Goal: Task Accomplishment & Management: Complete application form

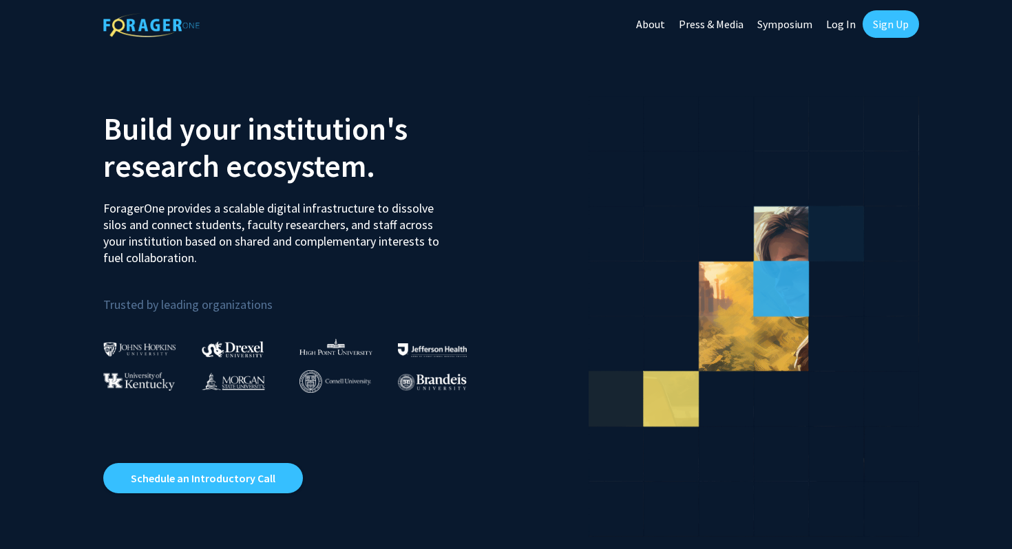
click at [855, 28] on link "Log In" at bounding box center [840, 24] width 43 height 48
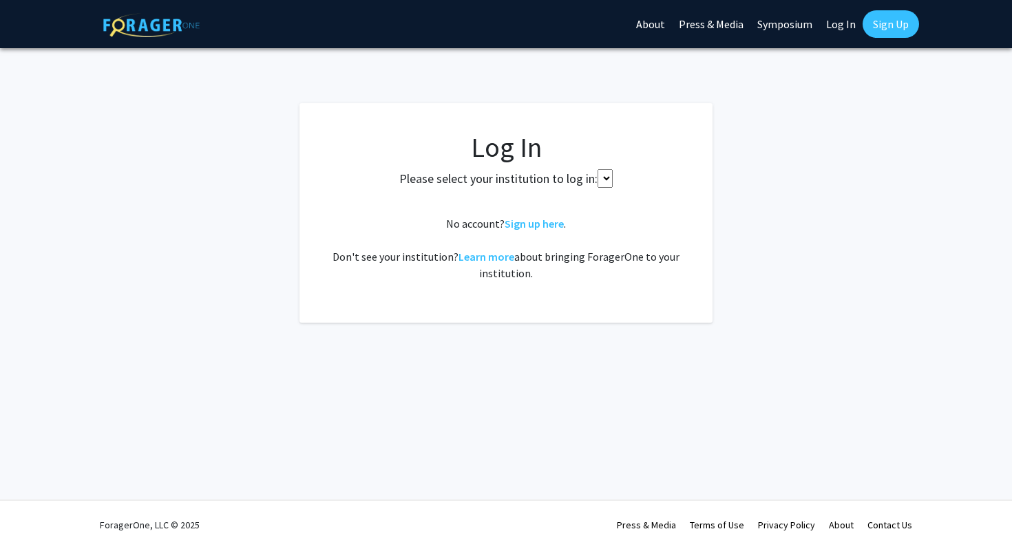
select select
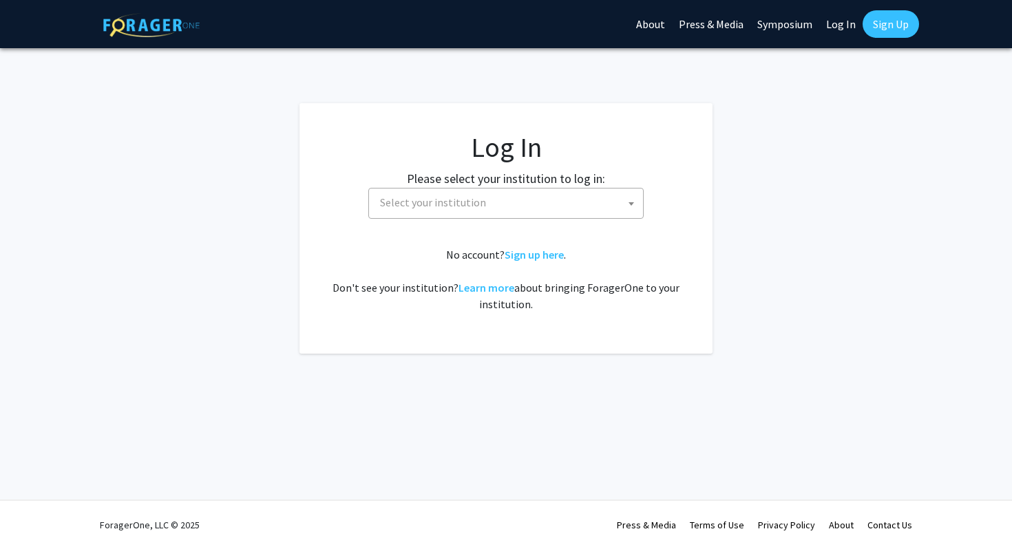
click at [586, 195] on span "Select your institution" at bounding box center [508, 203] width 268 height 28
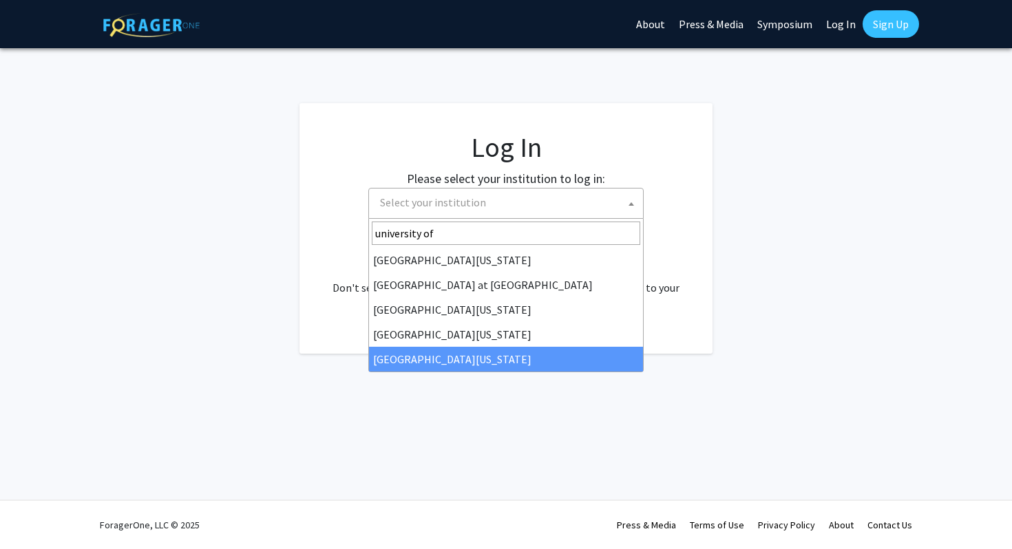
type input "university of"
select select "33"
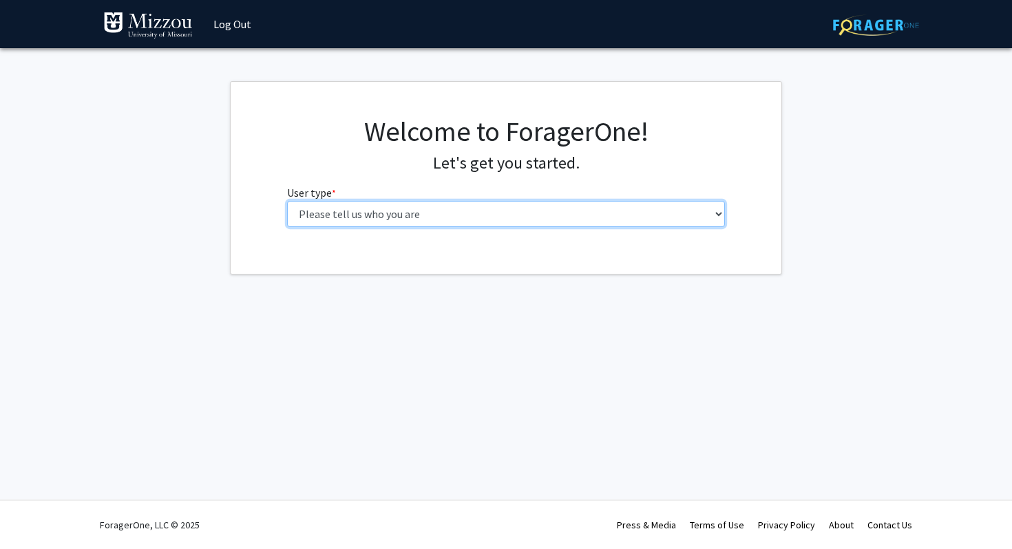
click at [454, 218] on select "Please tell us who you are Undergraduate Student Master's Student Doctoral Cand…" at bounding box center [506, 214] width 438 height 26
select select "1: undergrad"
click at [287, 201] on select "Please tell us who you are Undergraduate Student Master's Student Doctoral Cand…" at bounding box center [506, 214] width 438 height 26
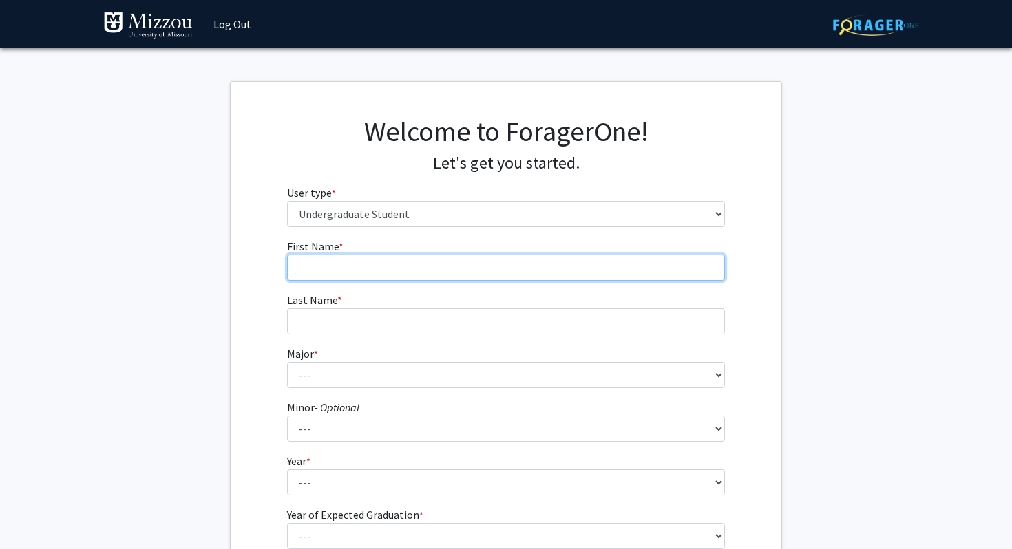
click at [409, 273] on input "First Name * required" at bounding box center [506, 268] width 438 height 26
type input "[PERSON_NAME]"
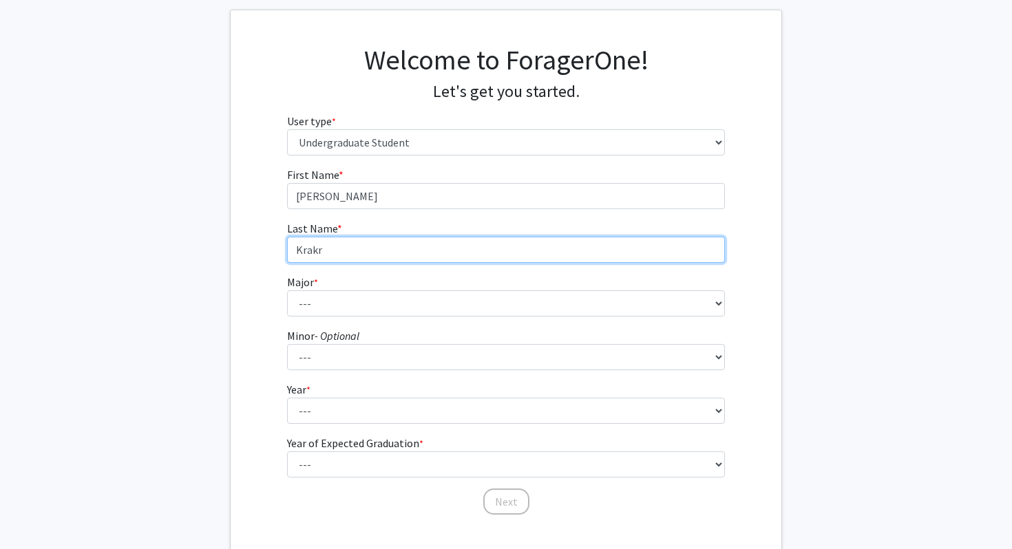
scroll to position [79, 0]
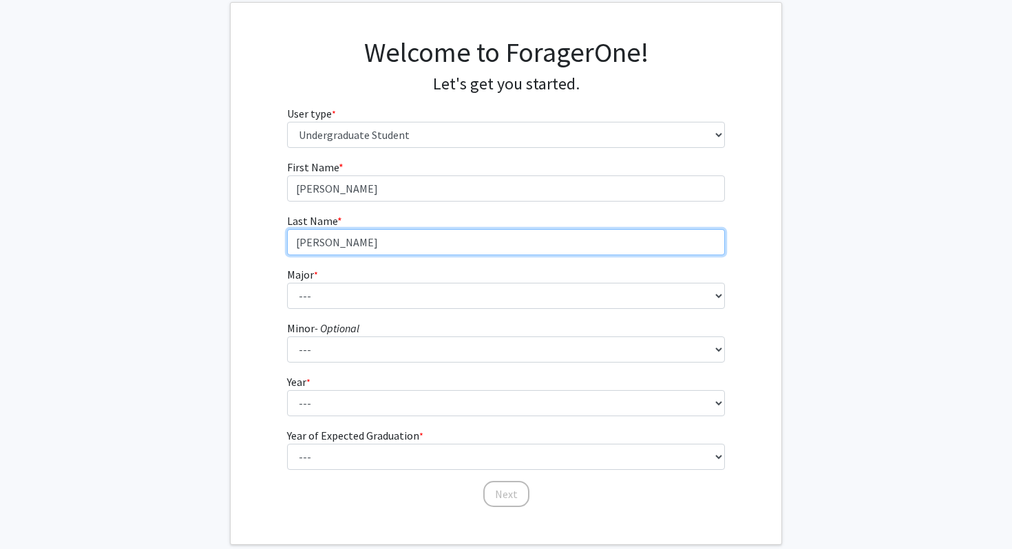
type input "[PERSON_NAME]"
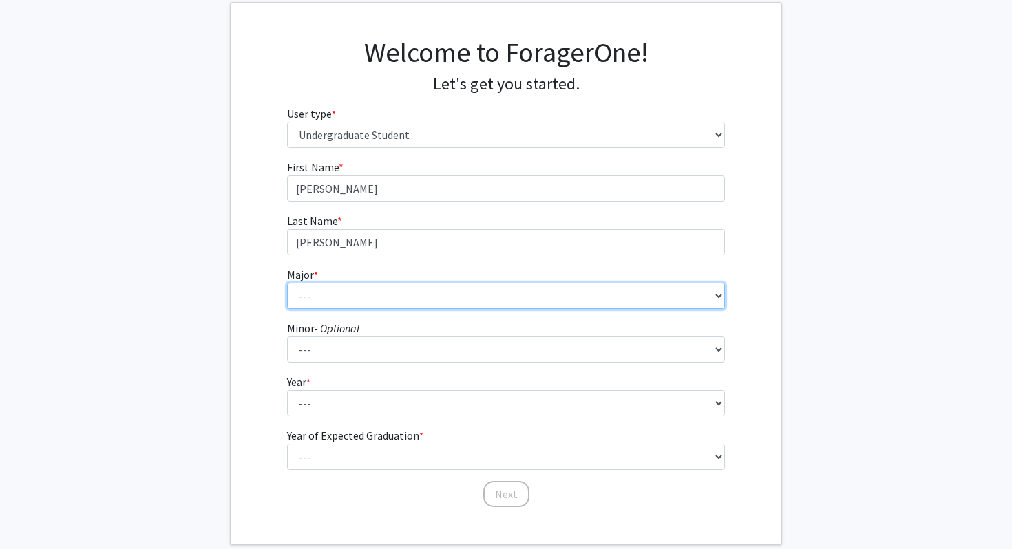
click at [361, 293] on select "--- Agribusiness Management Agricultural Education Agricultural Education: Comm…" at bounding box center [506, 296] width 438 height 26
select select "131: 2624"
click at [287, 283] on select "--- Agribusiness Management Agricultural Education Agricultural Education: Comm…" at bounding box center [506, 296] width 438 height 26
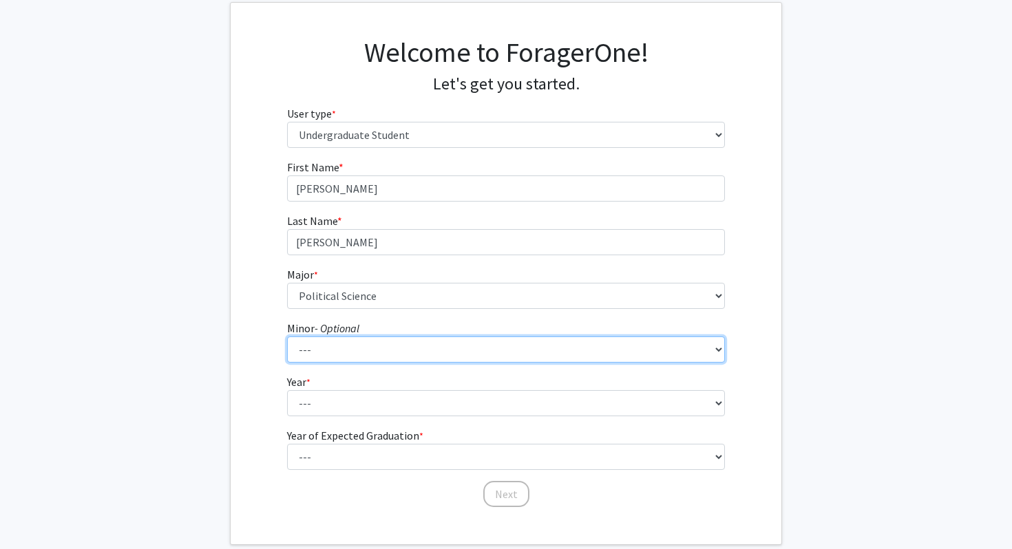
click at [368, 347] on select "--- Accountancy Aerospace Engineering Aerospace Studies Agribusiness Management…" at bounding box center [506, 350] width 438 height 26
click at [287, 337] on select "--- Accountancy Aerospace Engineering Aerospace Studies Agribusiness Management…" at bounding box center [506, 350] width 438 height 26
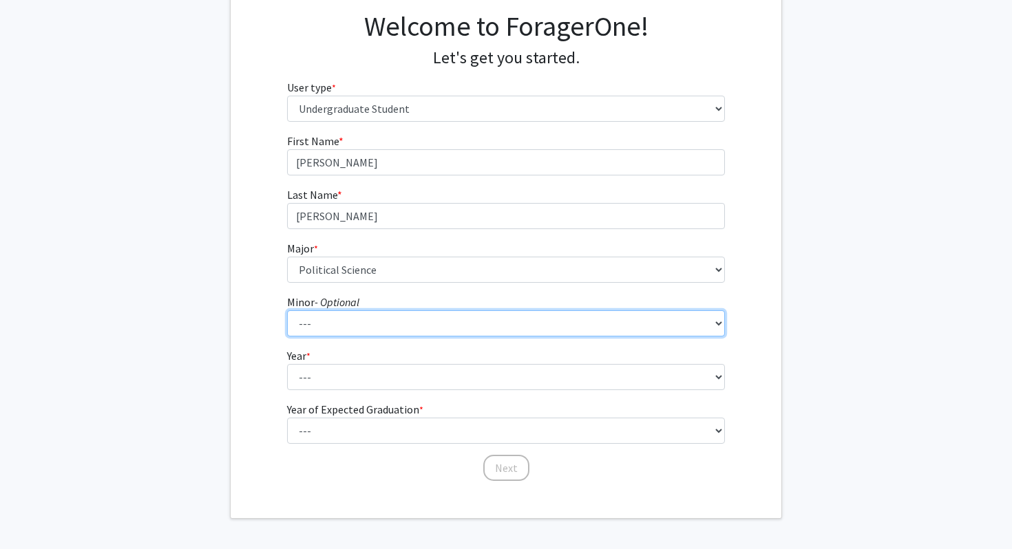
scroll to position [107, 0]
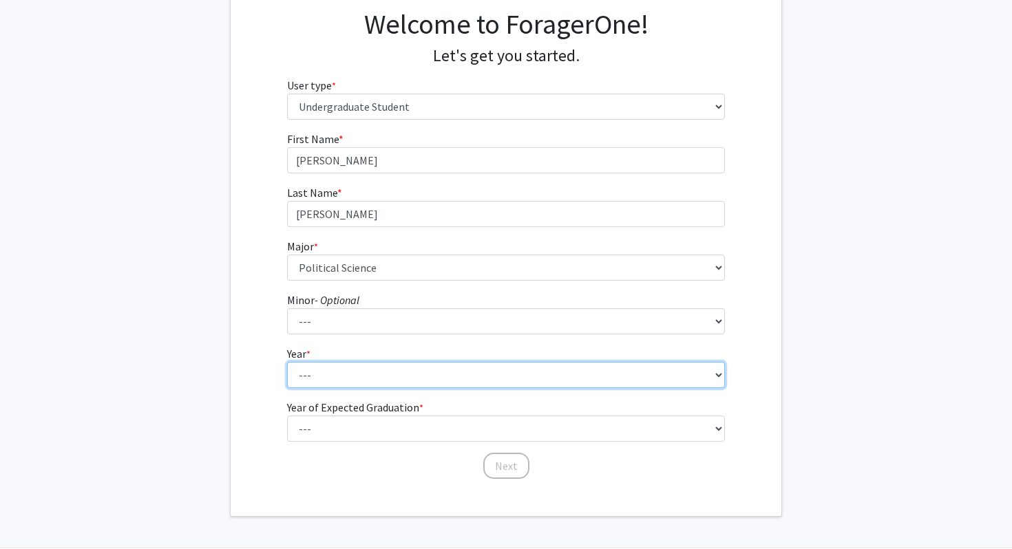
click at [668, 370] on select "--- First-year Sophomore Junior Senior Postbaccalaureate Certificate" at bounding box center [506, 375] width 438 height 26
select select "3: junior"
click at [287, 362] on select "--- First-year Sophomore Junior Senior Postbaccalaureate Certificate" at bounding box center [506, 375] width 438 height 26
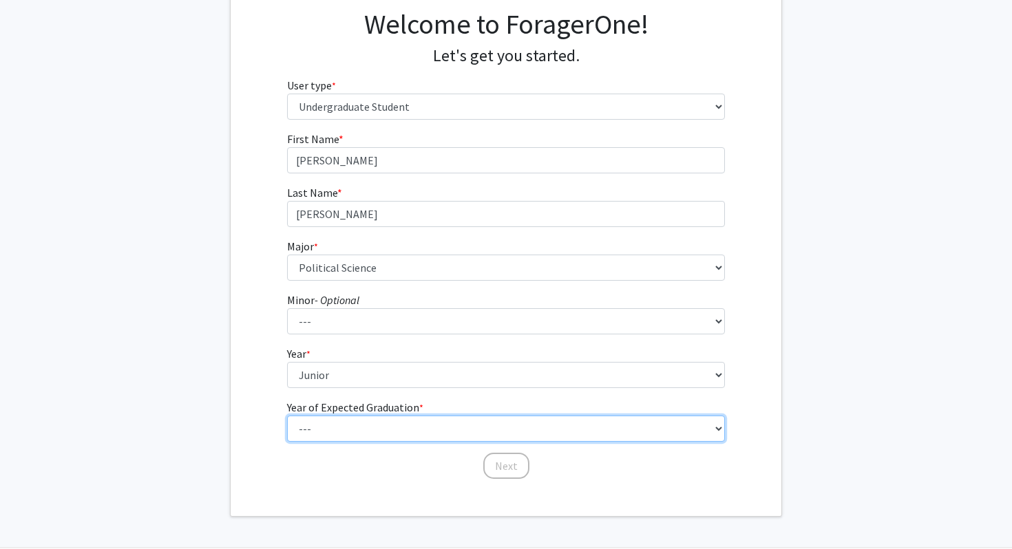
click at [557, 432] on select "--- 2025 2026 2027 2028 2029 2030 2031 2032 2033 2034" at bounding box center [506, 429] width 438 height 26
select select "3: 2027"
click at [287, 416] on select "--- 2025 2026 2027 2028 2029 2030 2031 2032 2033 2034" at bounding box center [506, 429] width 438 height 26
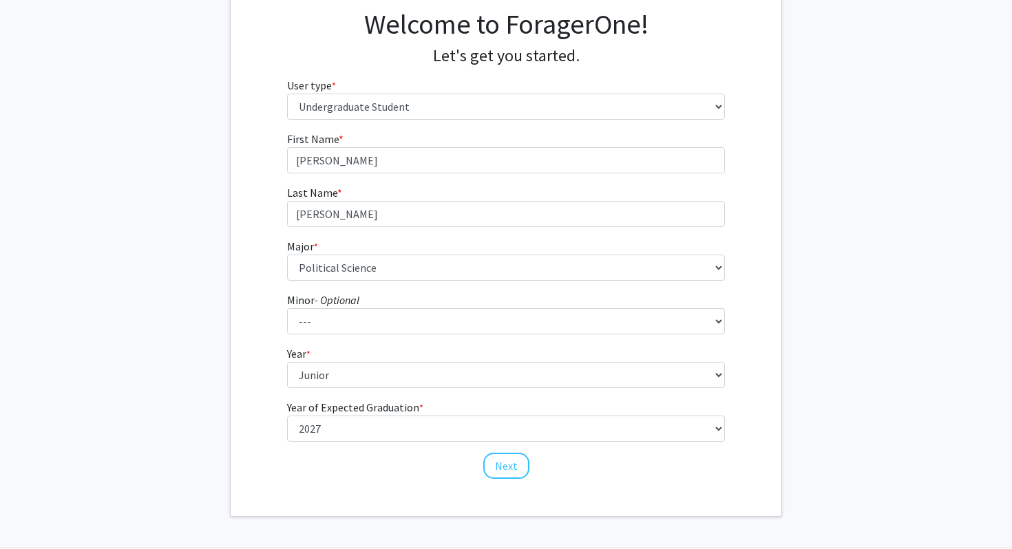
click at [515, 340] on form "First Name * required [PERSON_NAME] Last Name * required [PERSON_NAME] Major * …" at bounding box center [506, 299] width 438 height 336
click at [511, 336] on form "First Name * required [PERSON_NAME] Last Name * required [PERSON_NAME] Major * …" at bounding box center [506, 299] width 438 height 336
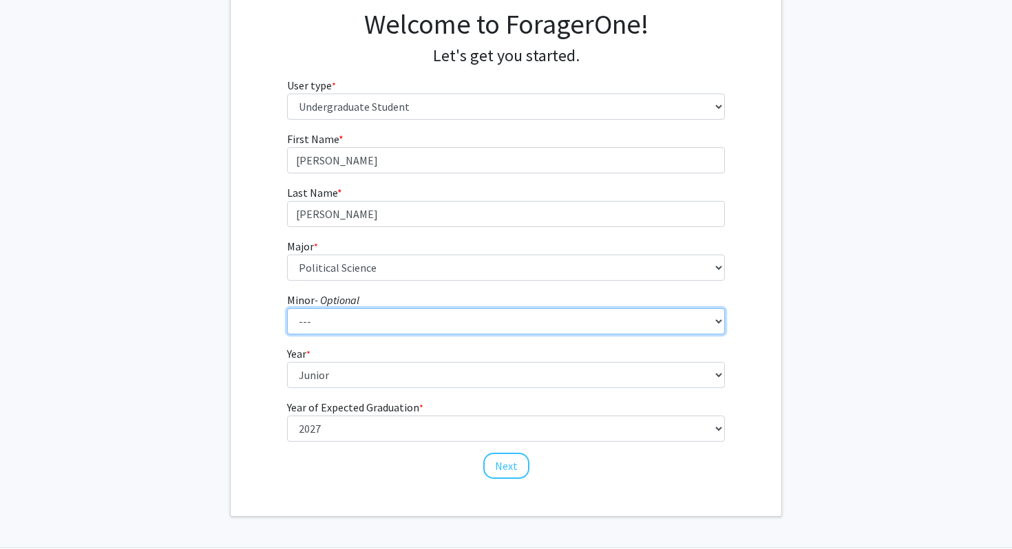
click at [504, 324] on select "--- Accountancy Aerospace Engineering Aerospace Studies Agribusiness Management…" at bounding box center [506, 321] width 438 height 26
select select "94: 2050"
click at [287, 308] on select "--- Accountancy Aerospace Engineering Aerospace Studies Agribusiness Management…" at bounding box center [506, 321] width 438 height 26
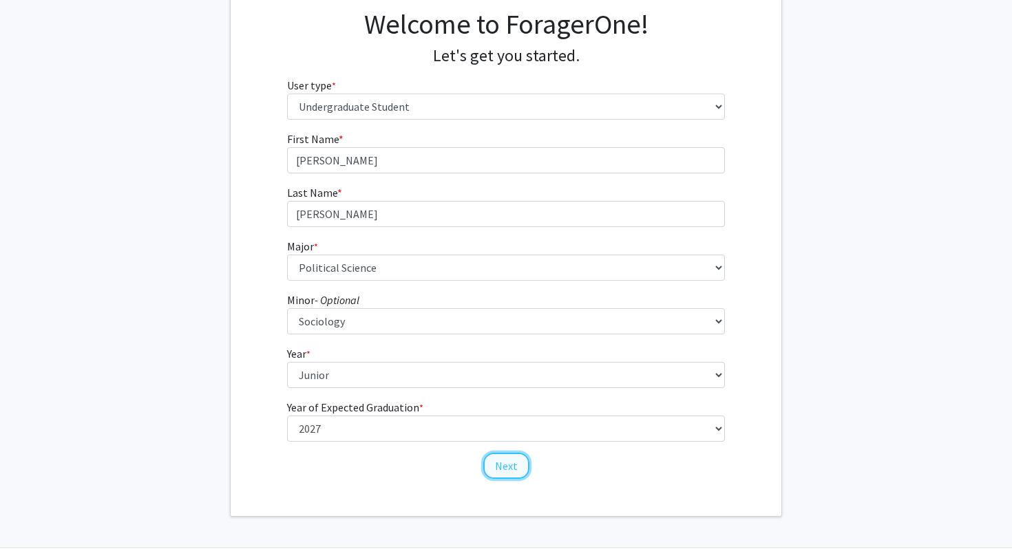
click at [502, 467] on button "Next" at bounding box center [506, 466] width 46 height 26
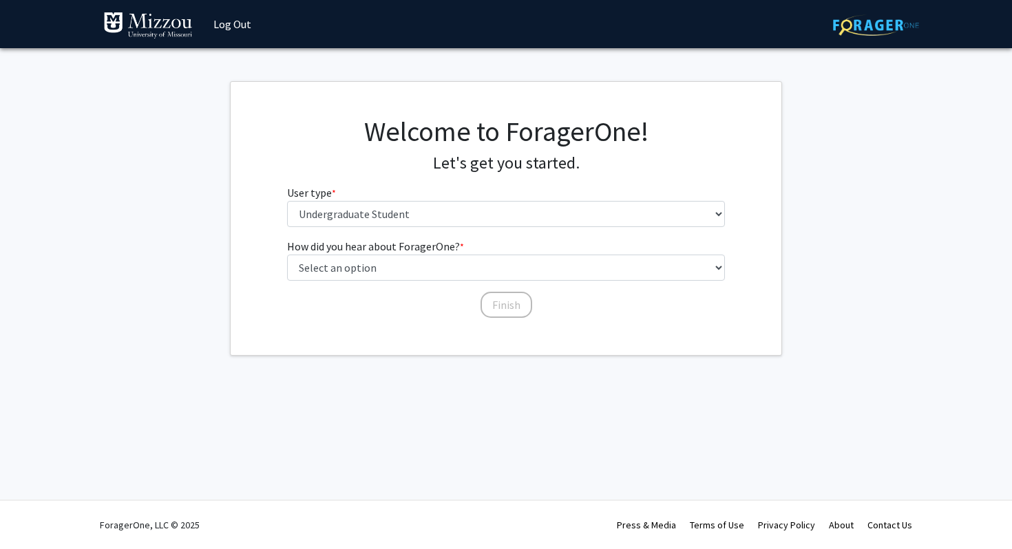
scroll to position [0, 0]
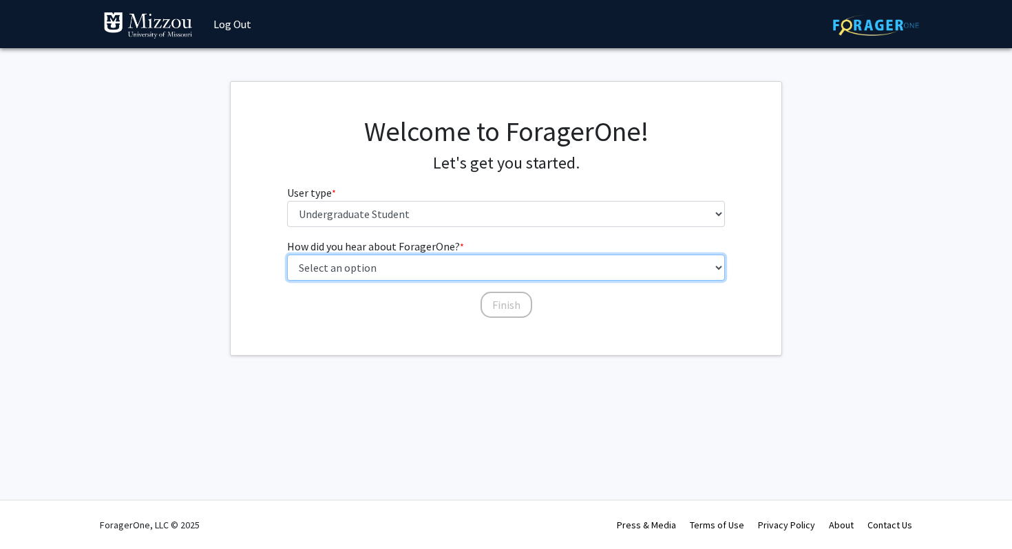
click at [399, 276] on select "Select an option Peer/student recommendation Faculty/staff recommendation Unive…" at bounding box center [506, 268] width 438 height 26
select select "2: faculty_recommendation"
click at [287, 255] on select "Select an option Peer/student recommendation Faculty/staff recommendation Unive…" at bounding box center [506, 268] width 438 height 26
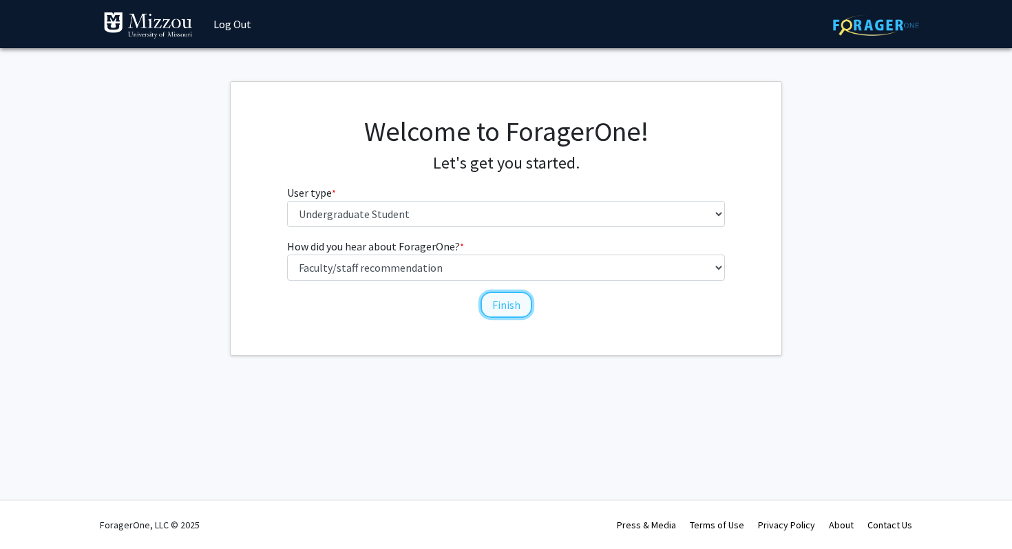
click at [513, 294] on button "Finish" at bounding box center [506, 305] width 52 height 26
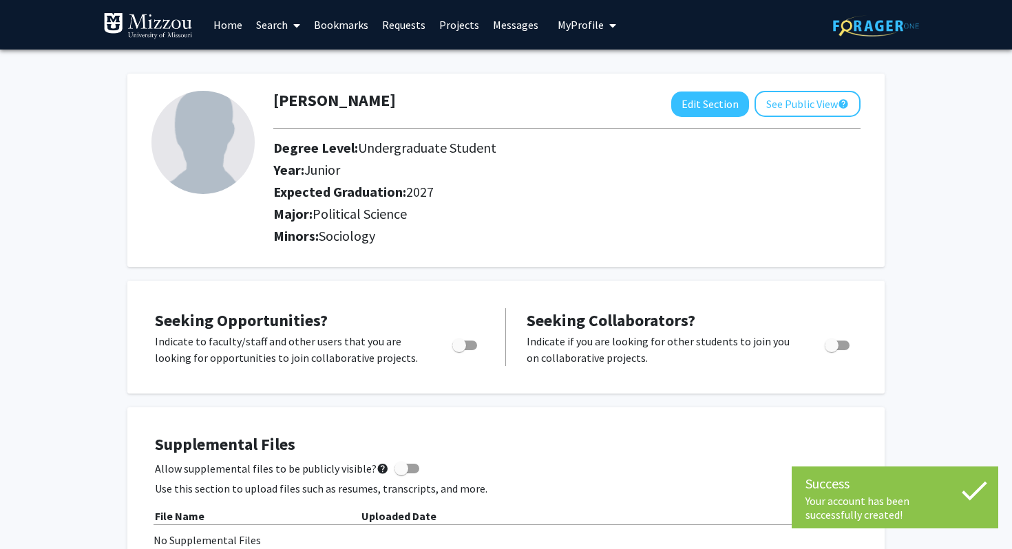
click at [222, 21] on link "Home" at bounding box center [227, 25] width 43 height 48
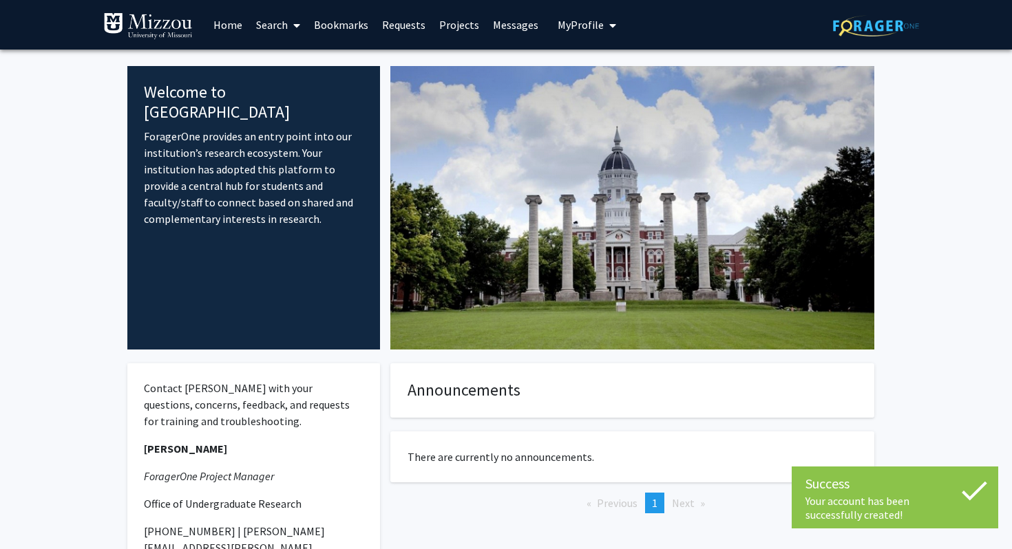
click at [274, 22] on link "Search" at bounding box center [278, 25] width 58 height 48
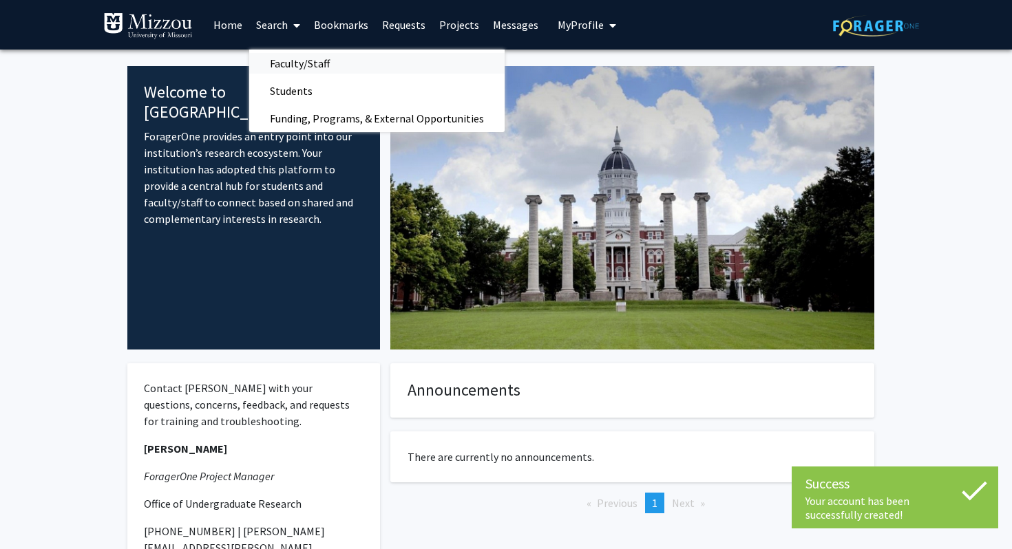
click at [302, 58] on span "Faculty/Staff" at bounding box center [299, 64] width 101 height 28
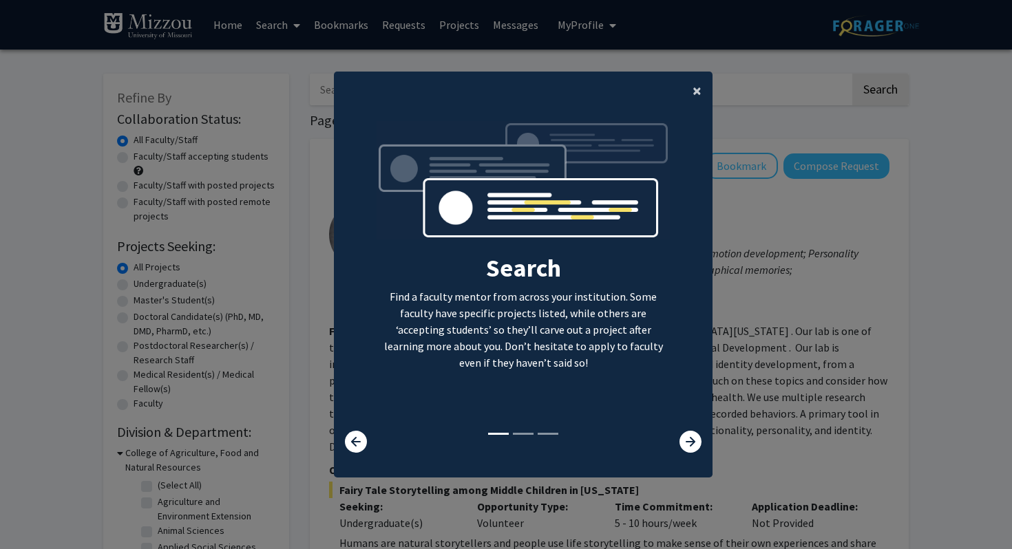
click at [692, 91] on button "×" at bounding box center [696, 91] width 31 height 39
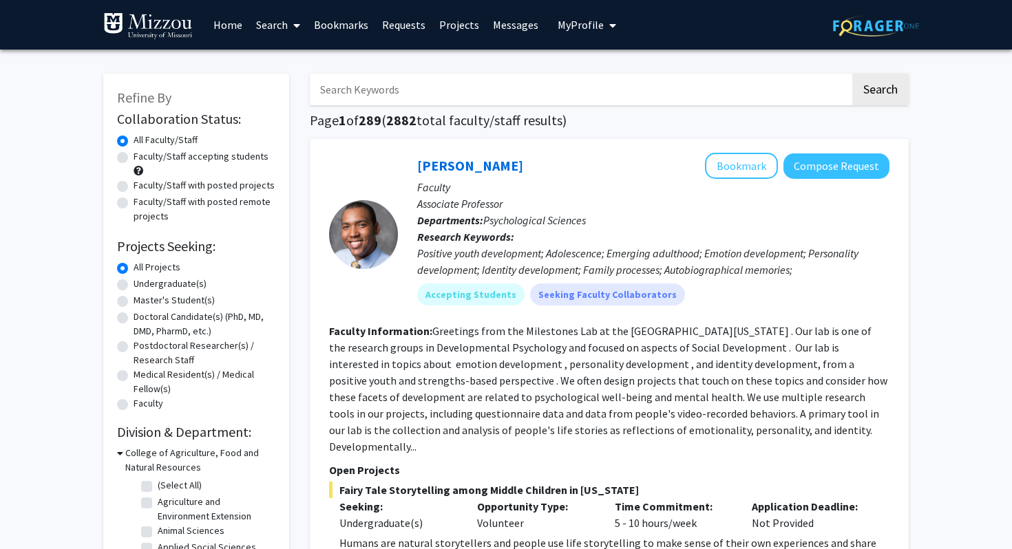
click at [606, 85] on input "Search Keywords" at bounding box center [580, 90] width 540 height 32
click at [852, 74] on button "Search" at bounding box center [880, 90] width 56 height 32
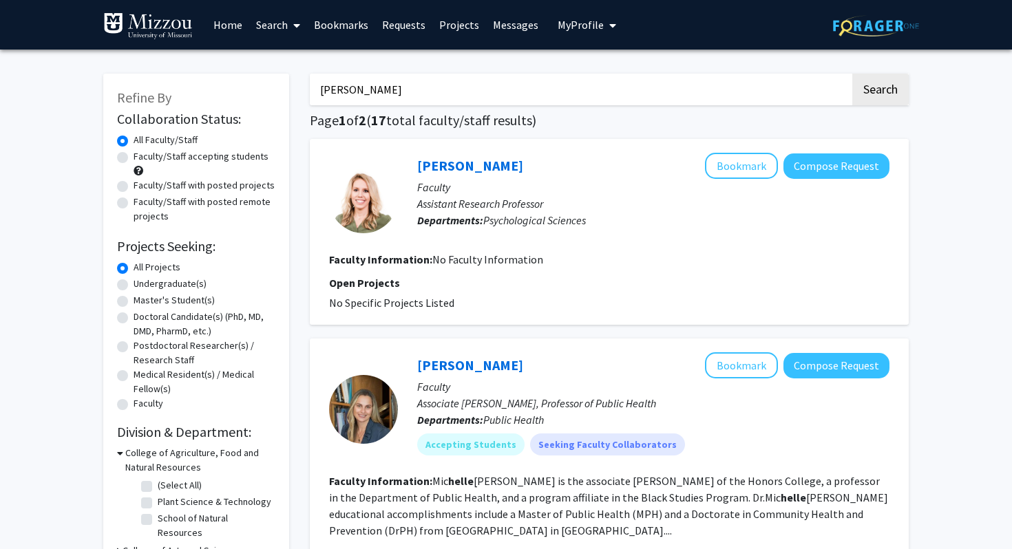
type input "[PERSON_NAME]"
click at [852, 74] on button "Search" at bounding box center [880, 90] width 56 height 32
